Goal: Task Accomplishment & Management: Manage account settings

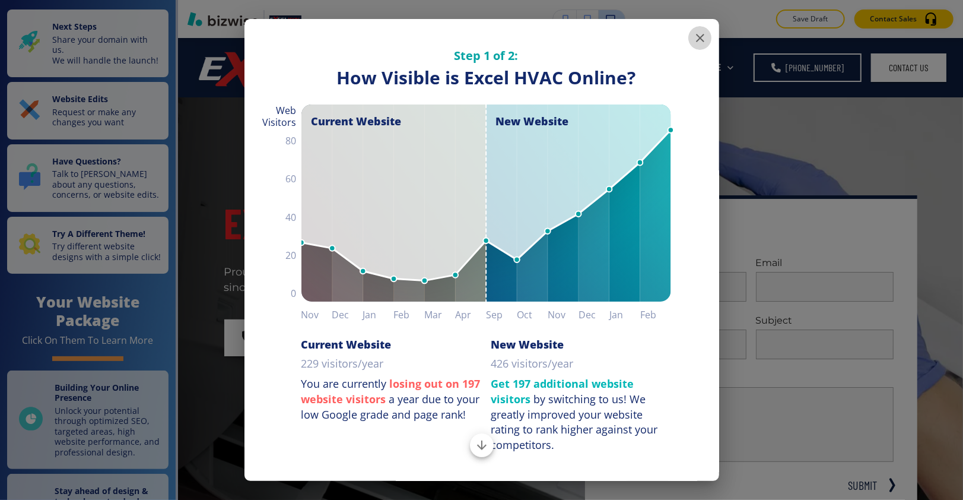
click at [693, 33] on icon "button" at bounding box center [700, 38] width 14 height 14
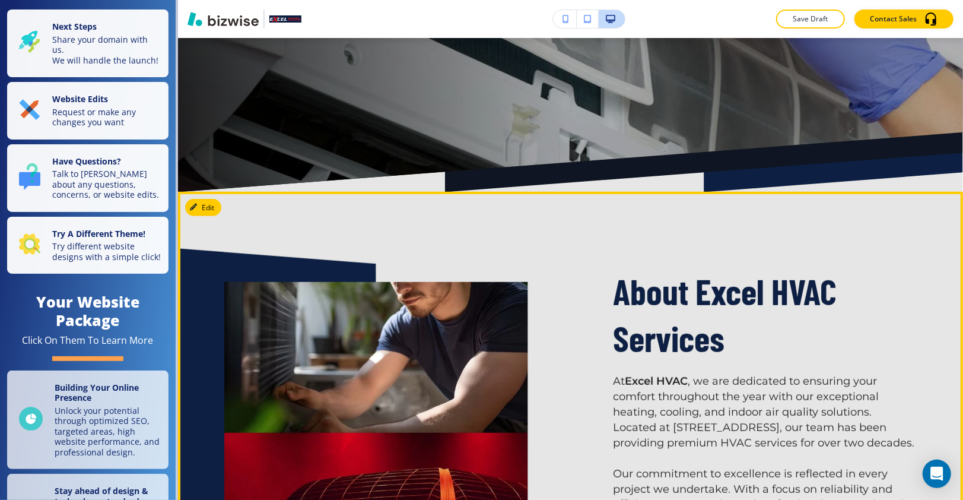
scroll to position [720, 0]
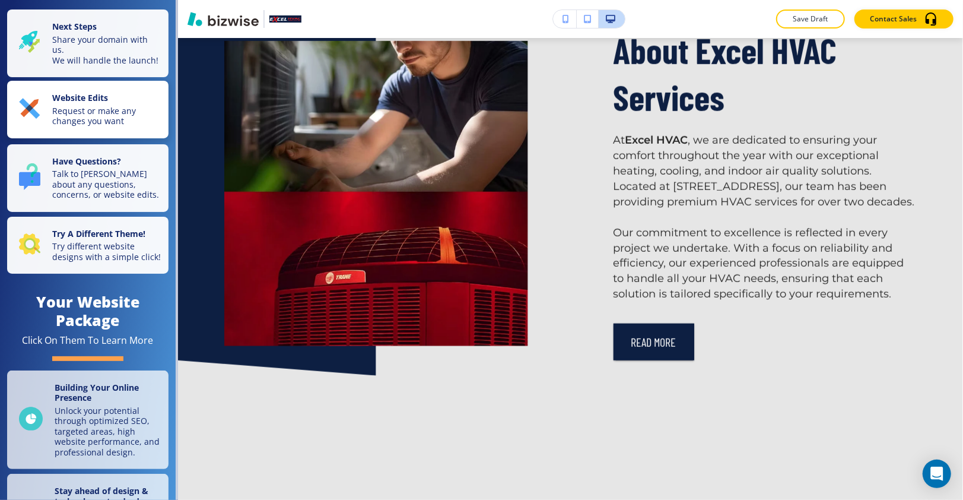
click at [96, 126] on p "Request or make any changes you want" at bounding box center [106, 116] width 109 height 21
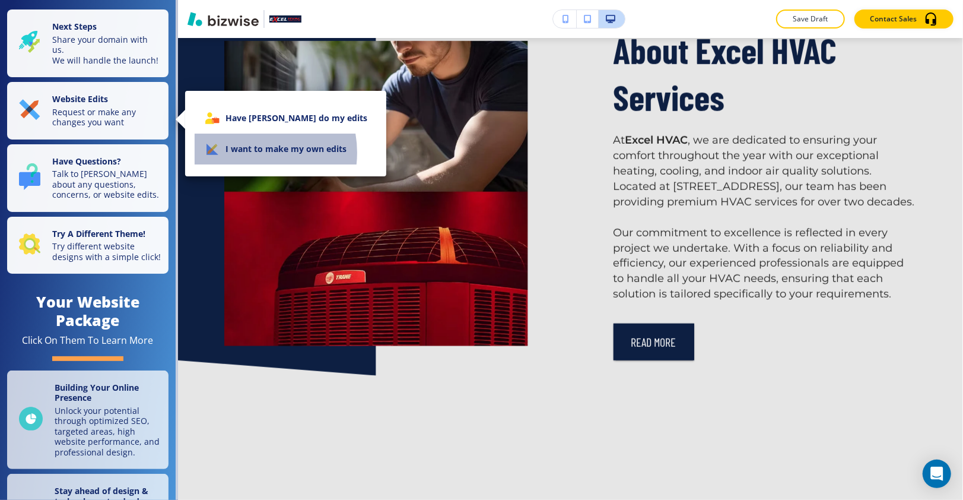
click at [246, 153] on li "I want to make my own edits" at bounding box center [286, 149] width 182 height 31
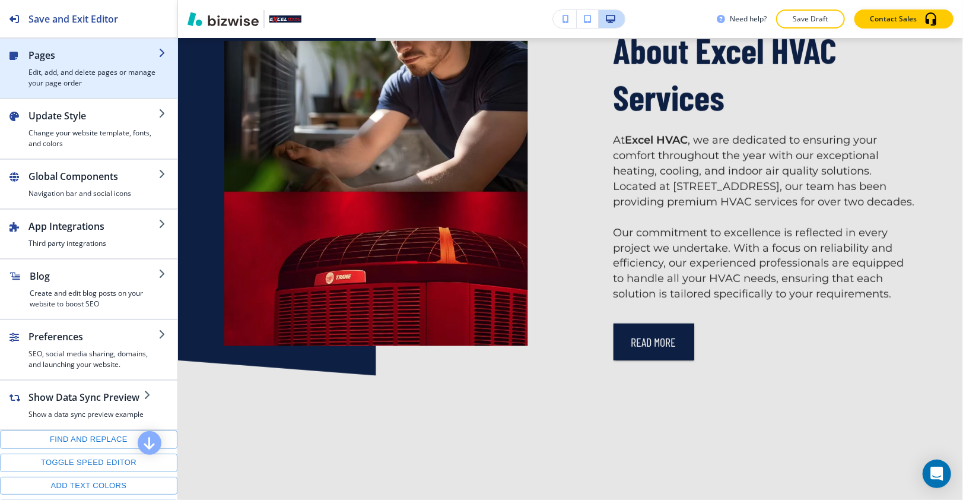
click at [81, 71] on h4 "Edit, add, and delete pages or manage your page order" at bounding box center [93, 77] width 130 height 21
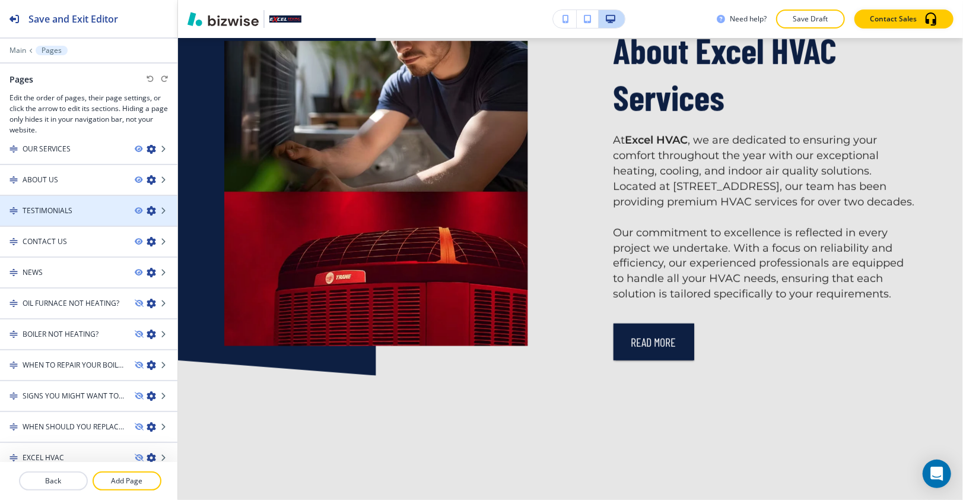
scroll to position [50, 0]
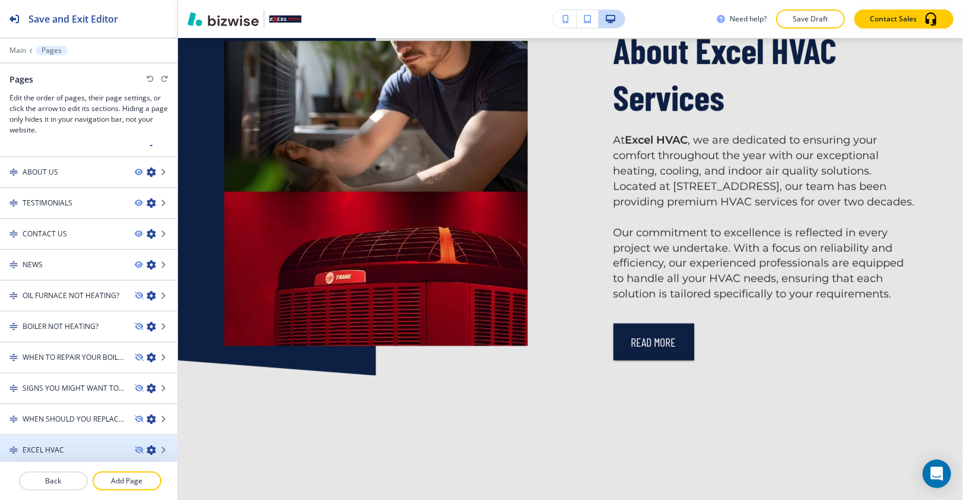
click at [59, 445] on h4 "EXCEL HVAC" at bounding box center [44, 450] width 42 height 11
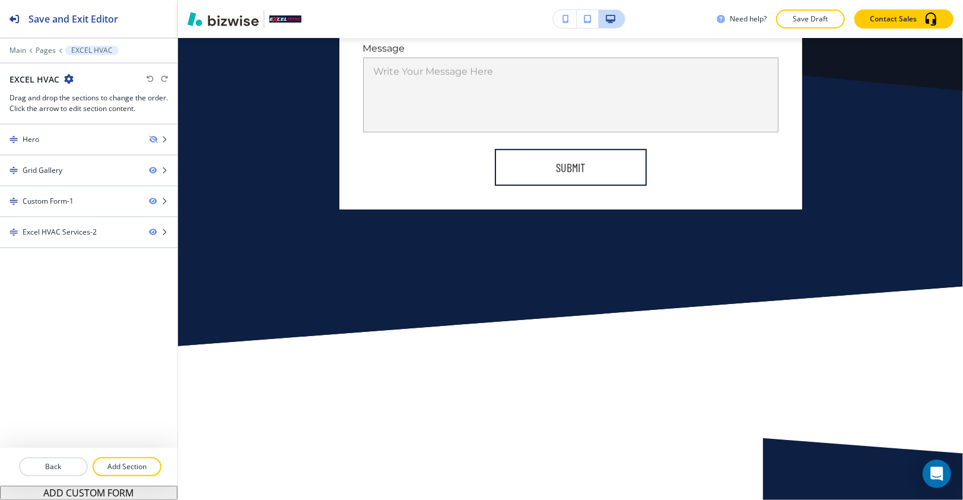
scroll to position [0, 0]
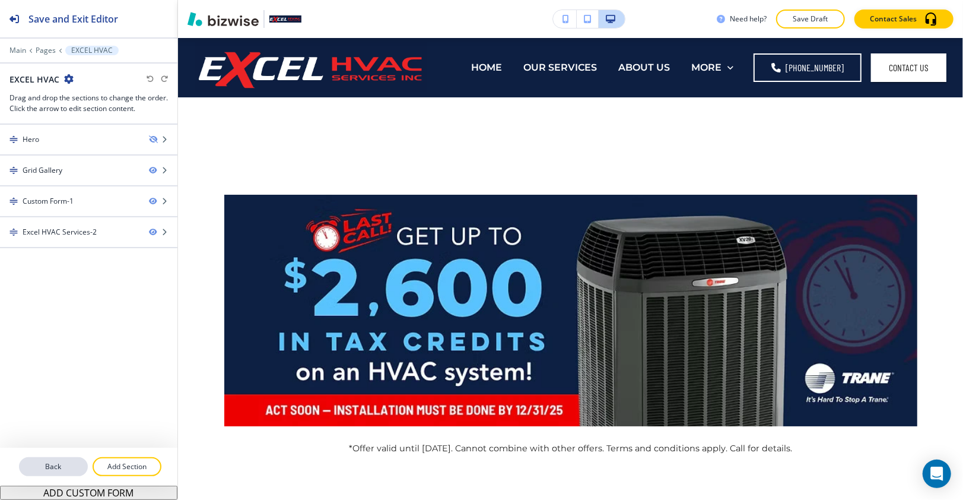
click at [55, 464] on p "Back" at bounding box center [53, 466] width 66 height 11
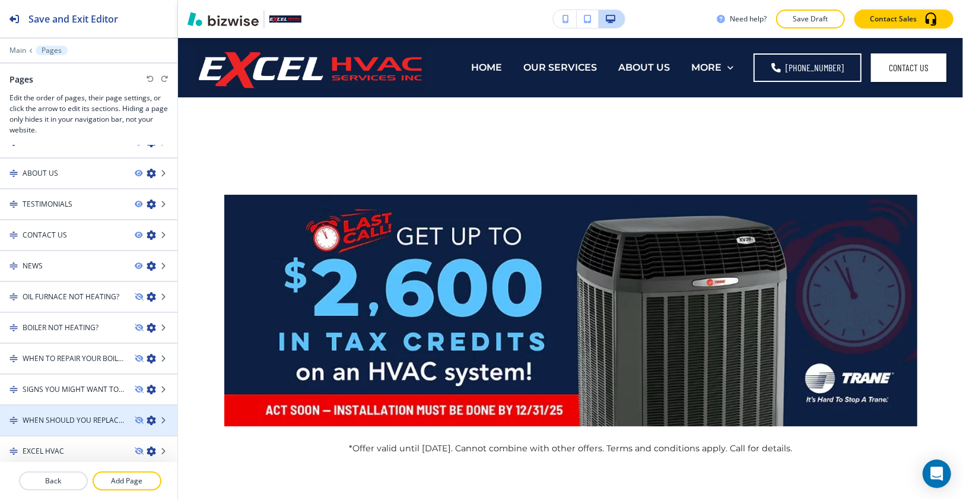
scroll to position [50, 0]
click at [83, 424] on div at bounding box center [88, 428] width 177 height 9
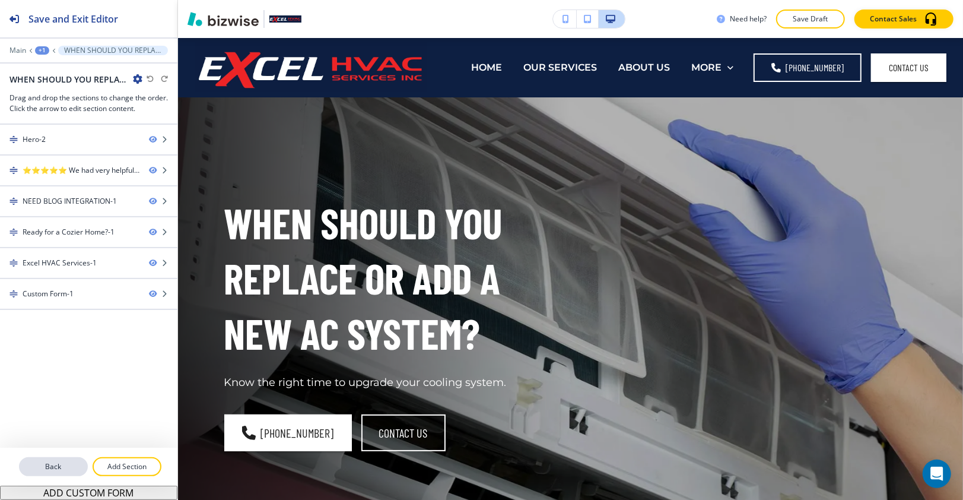
click at [60, 462] on p "Back" at bounding box center [53, 466] width 66 height 11
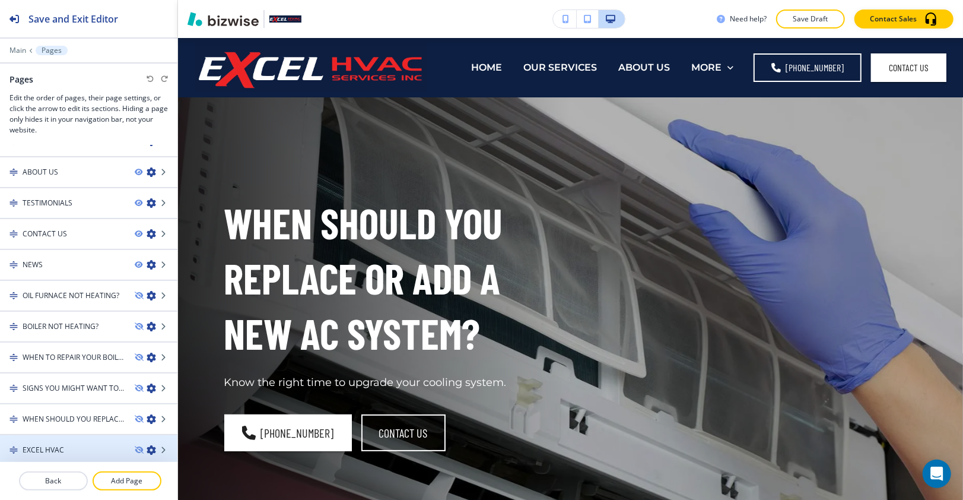
click at [66, 439] on div at bounding box center [88, 439] width 177 height 9
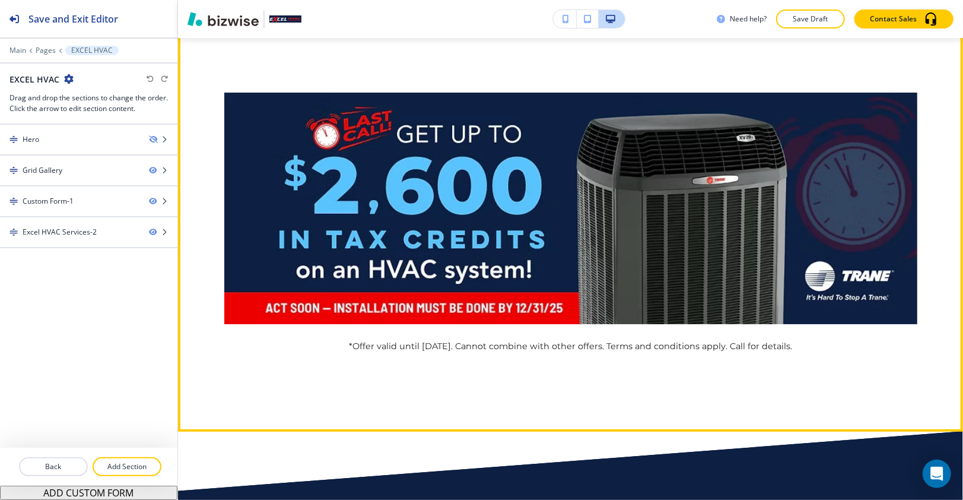
scroll to position [0, 0]
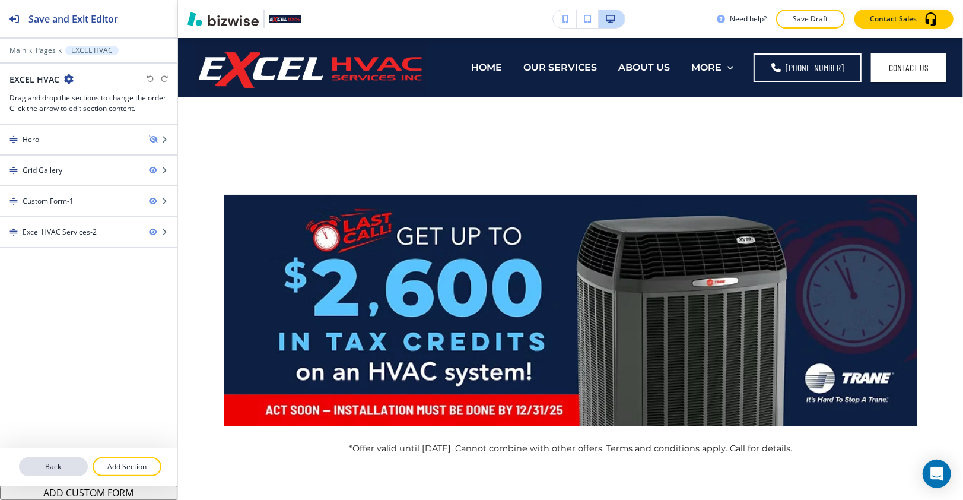
click at [42, 469] on p "Back" at bounding box center [53, 466] width 66 height 11
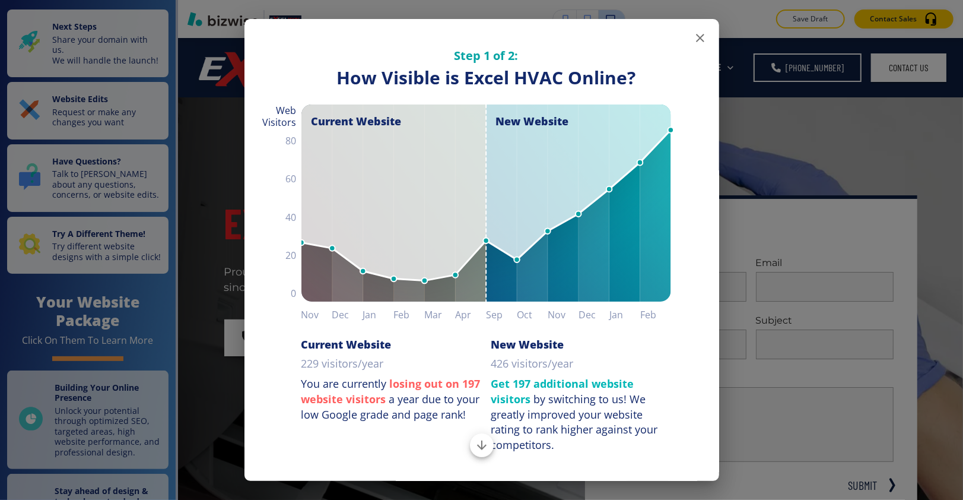
click at [693, 44] on icon "button" at bounding box center [700, 38] width 14 height 14
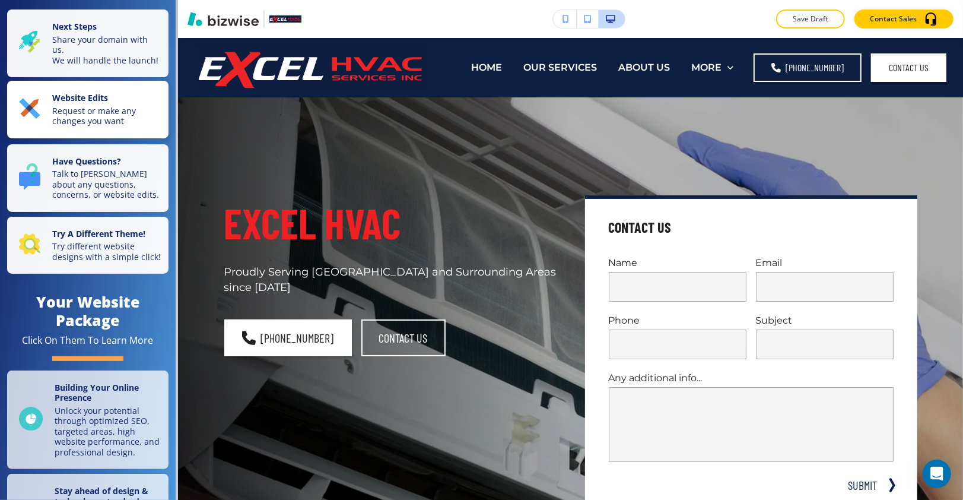
click at [97, 118] on p "Request or make any changes you want" at bounding box center [106, 116] width 109 height 21
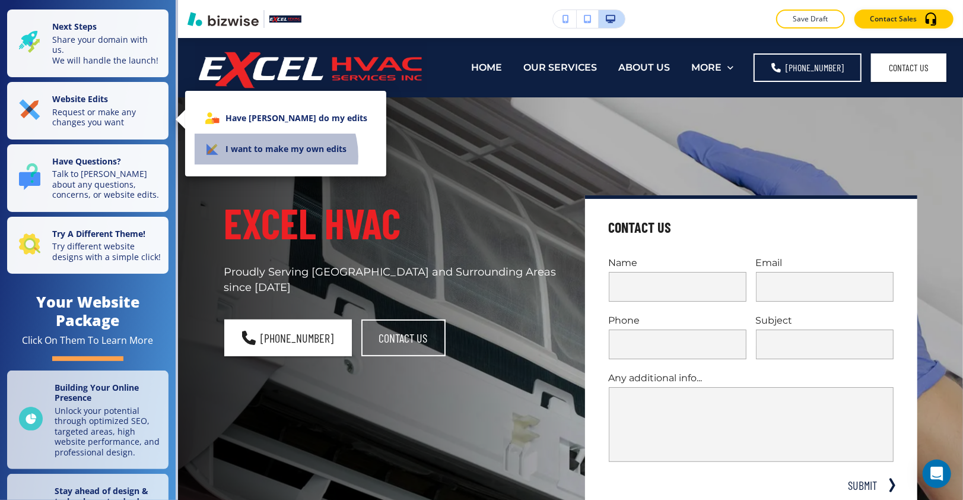
click at [269, 156] on li "I want to make my own edits" at bounding box center [286, 149] width 182 height 31
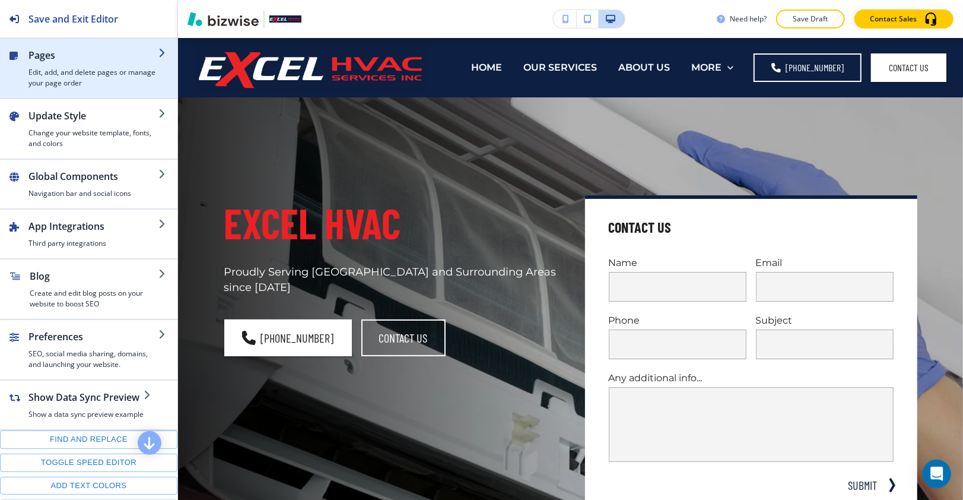
click at [80, 62] on div "button" at bounding box center [93, 64] width 130 height 5
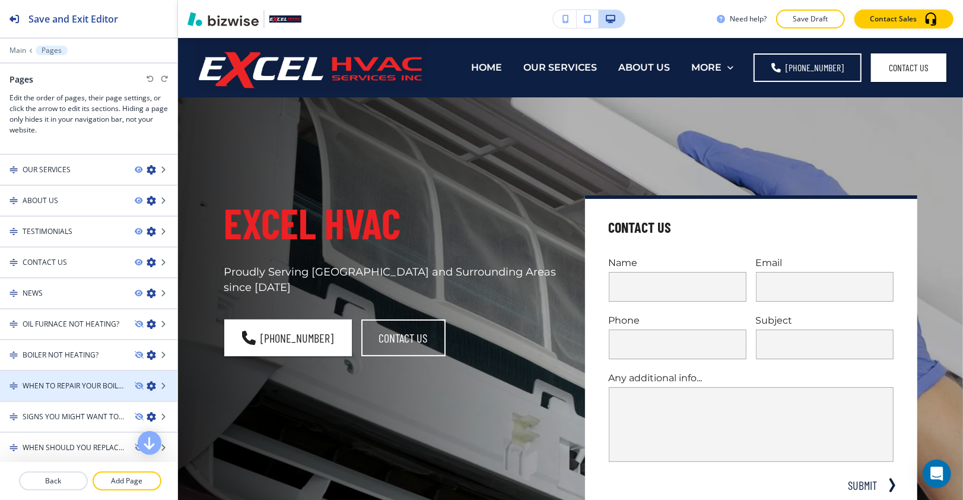
scroll to position [50, 0]
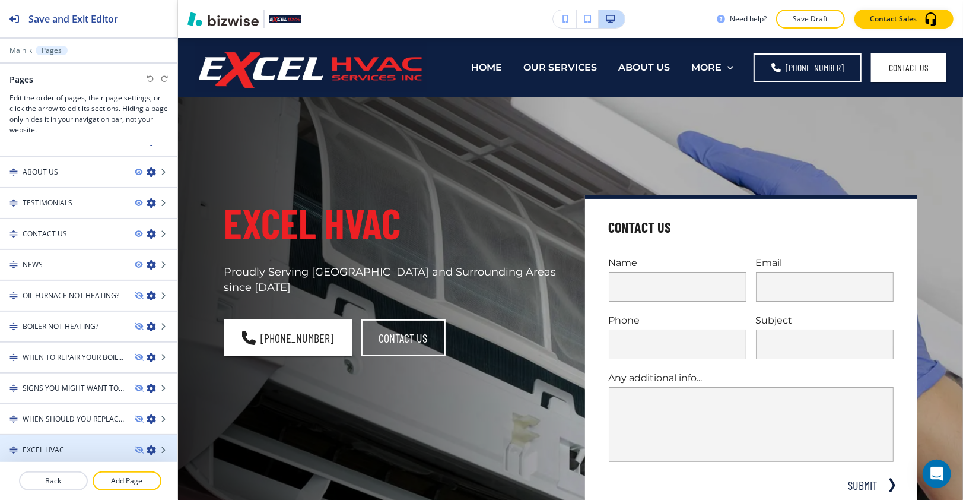
click at [30, 455] on div at bounding box center [88, 459] width 177 height 9
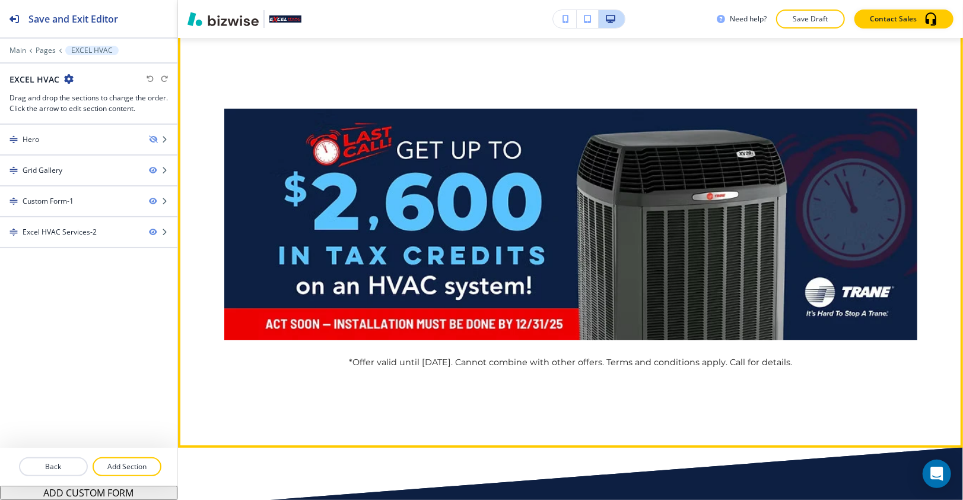
scroll to position [118, 0]
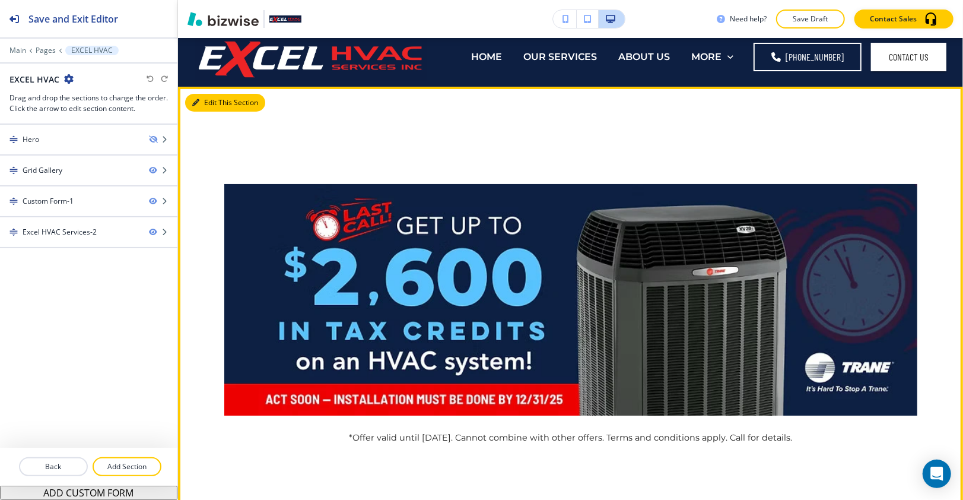
click at [207, 99] on button "Edit This Section" at bounding box center [225, 103] width 80 height 18
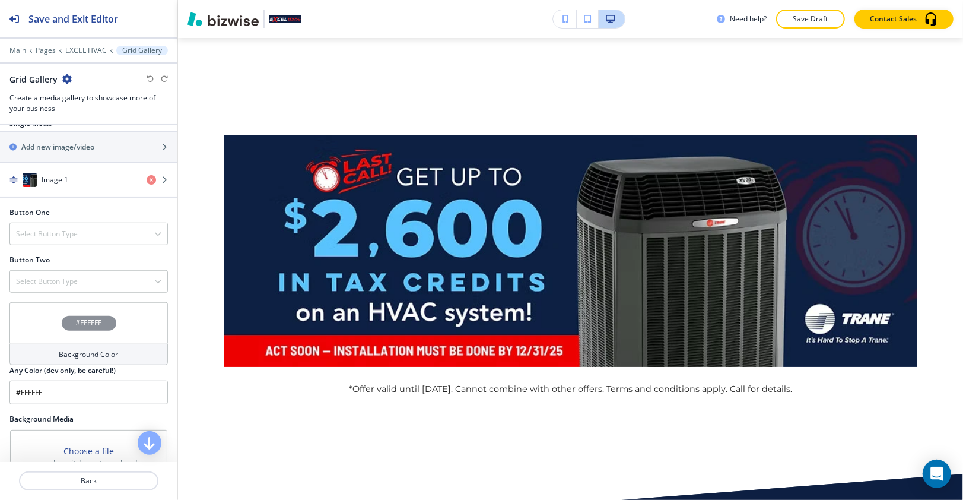
scroll to position [479, 0]
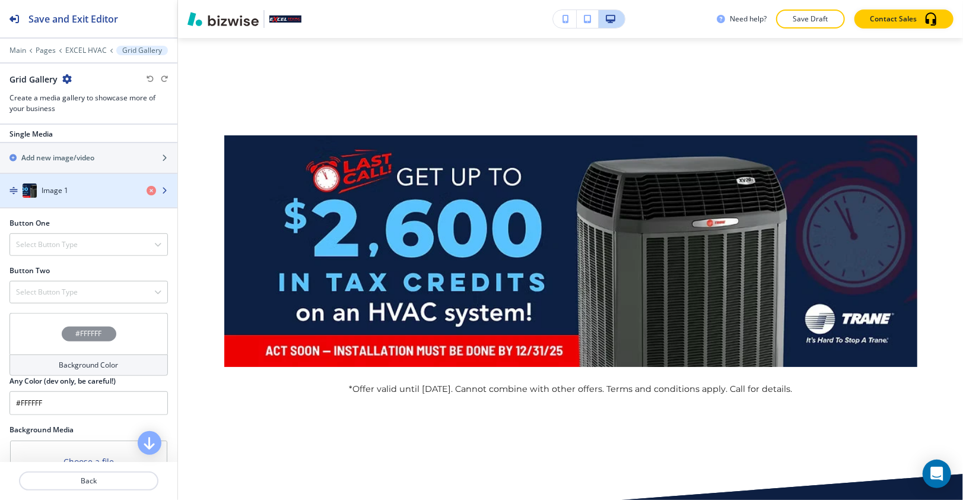
click at [58, 185] on h4 "Image 1" at bounding box center [55, 190] width 27 height 11
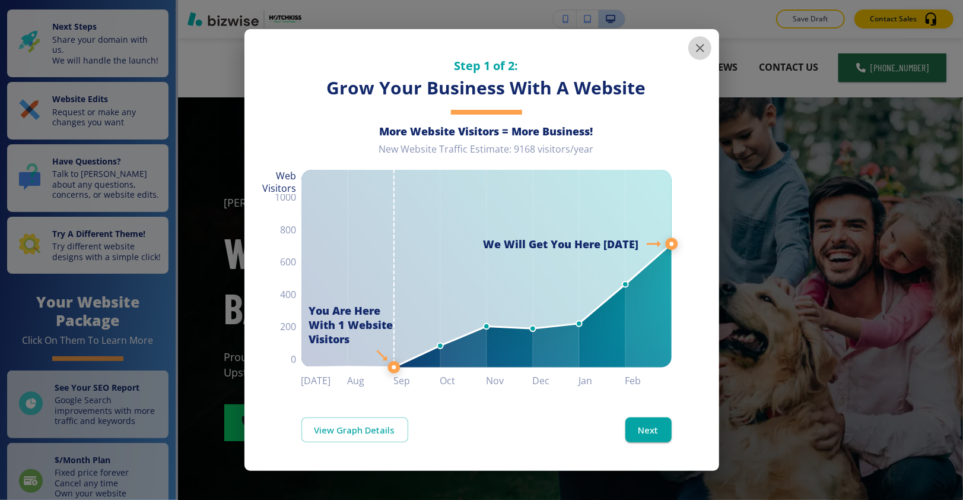
click at [698, 52] on icon "button" at bounding box center [700, 48] width 14 height 14
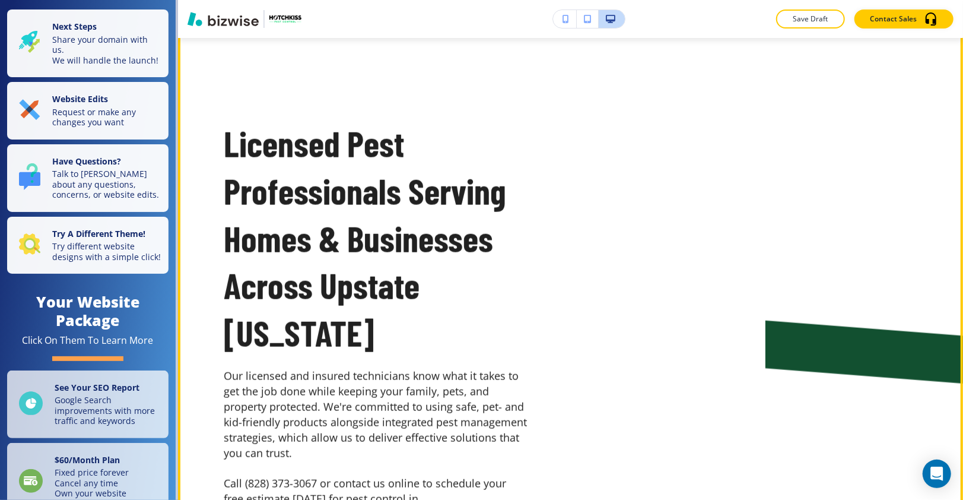
scroll to position [779, 0]
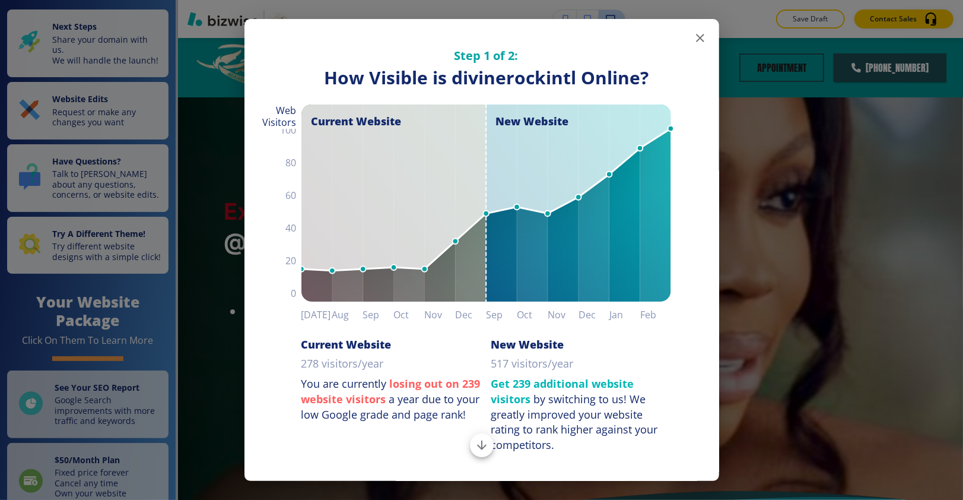
click at [693, 33] on icon "button" at bounding box center [700, 38] width 14 height 14
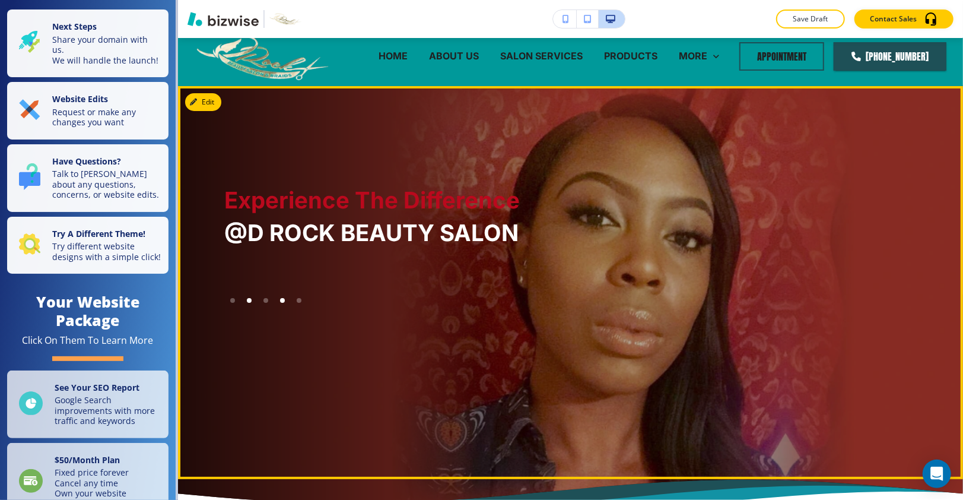
scroll to position [24, 0]
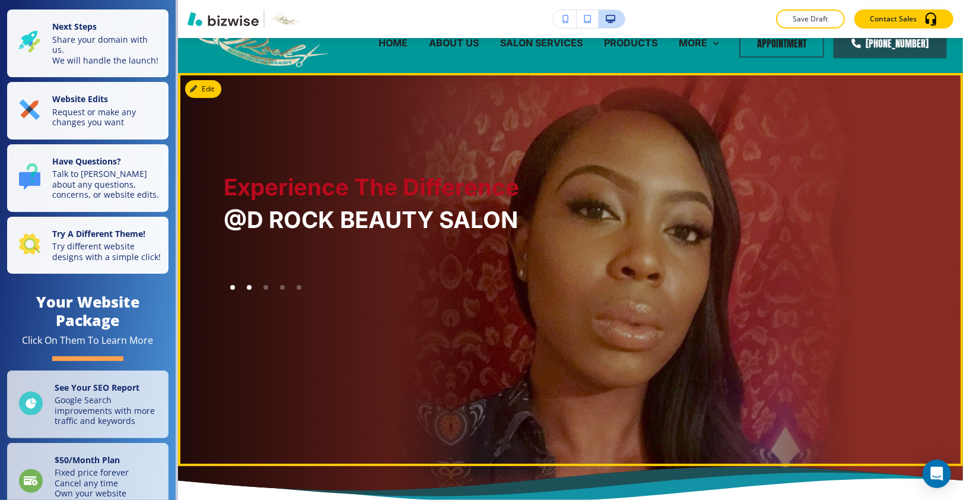
click at [229, 291] on div at bounding box center [232, 287] width 17 height 17
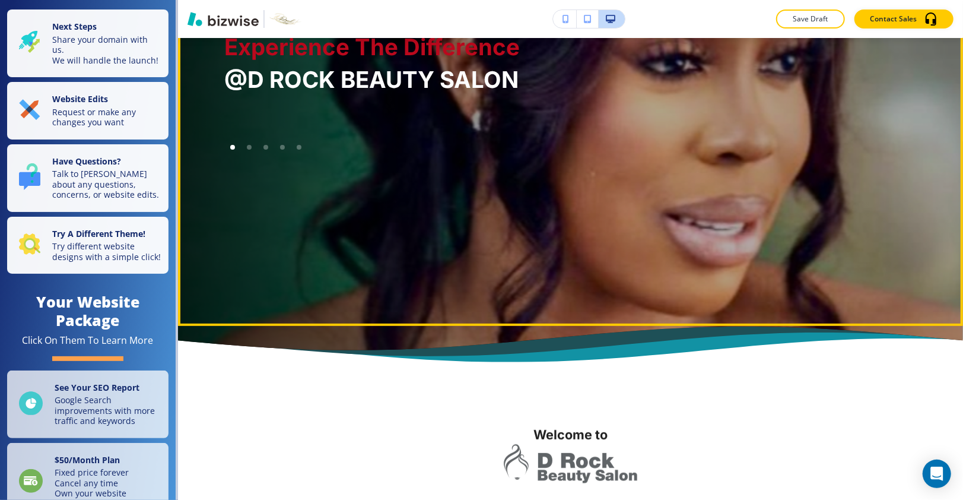
scroll to position [0, 0]
